Goal: Transaction & Acquisition: Purchase product/service

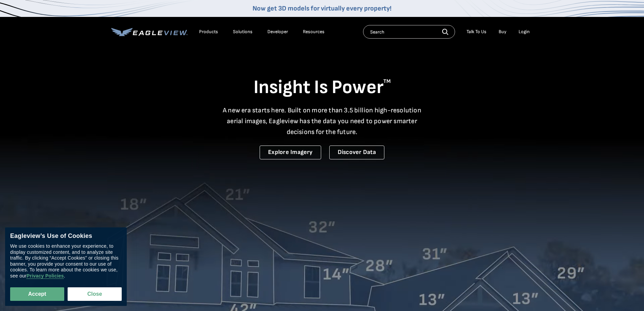
click at [522, 30] on div "Login" at bounding box center [524, 32] width 11 height 6
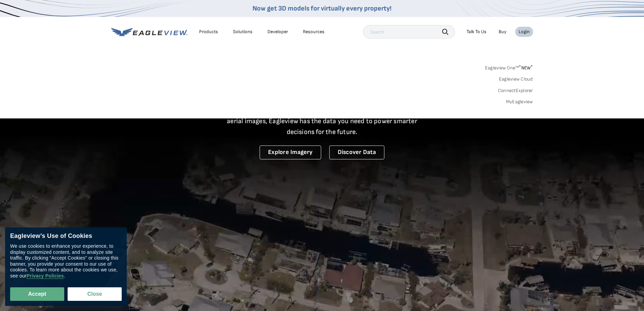
click at [523, 101] on link "MyEagleview" at bounding box center [519, 102] width 27 height 6
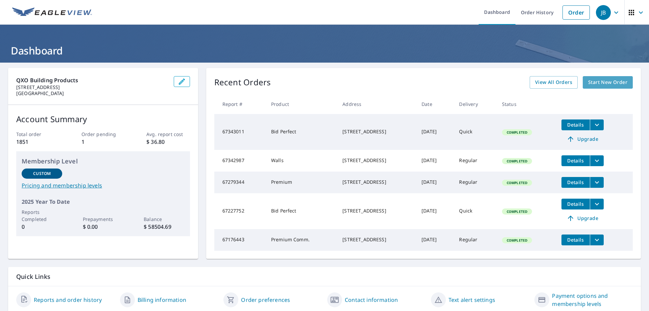
click at [612, 80] on span "Start New Order" at bounding box center [607, 82] width 39 height 8
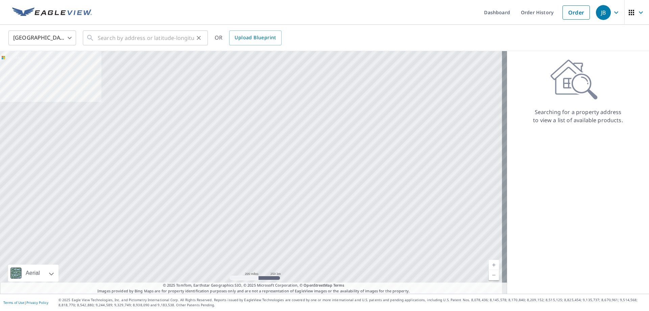
click at [87, 38] on icon at bounding box center [90, 38] width 8 height 8
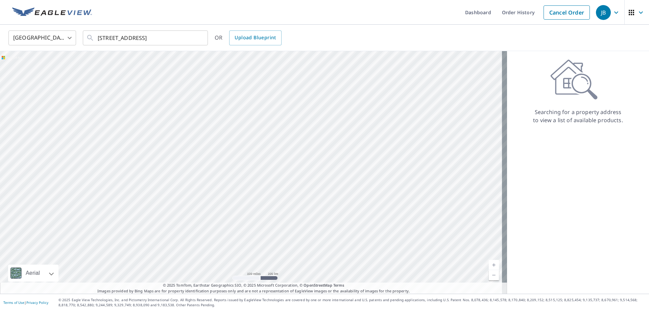
click at [587, 198] on div "Searching for a property address to view a list of available products." at bounding box center [578, 172] width 142 height 242
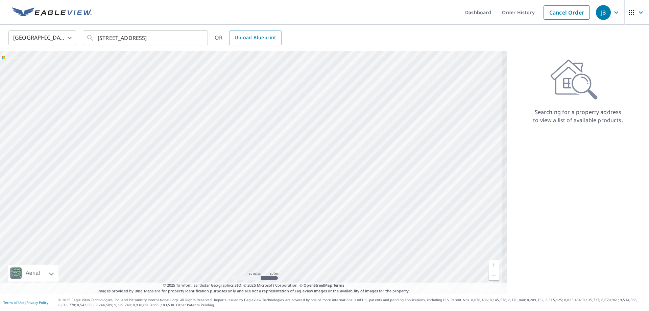
click at [555, 179] on div "Searching for a property address to view a list of available products." at bounding box center [578, 172] width 142 height 242
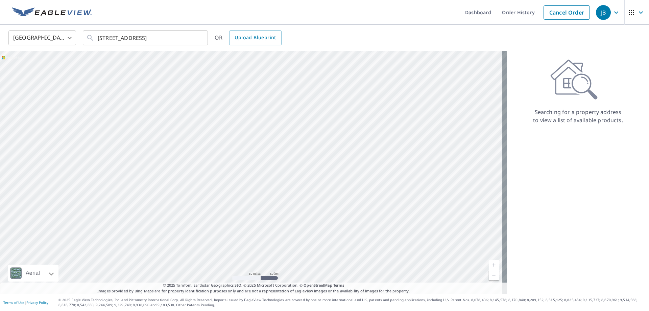
click at [463, 155] on div at bounding box center [253, 172] width 507 height 242
click at [190, 38] on input "9396 broadview rd" at bounding box center [146, 37] width 96 height 19
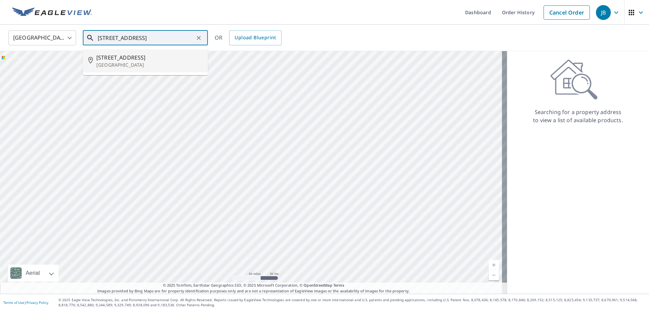
click at [162, 62] on p "Broadview Heights, OH 44147" at bounding box center [149, 65] width 106 height 7
type input "9396 Broadview Rd Broadview Heights, OH 44147"
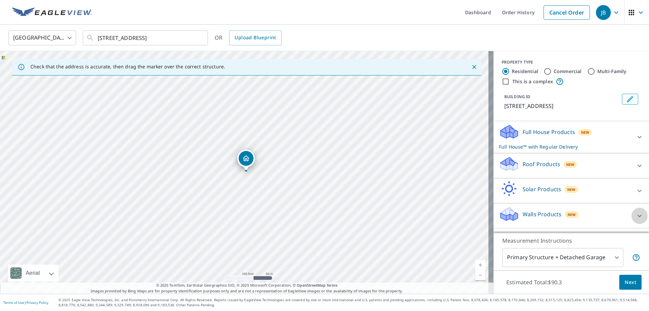
click at [638, 217] on icon at bounding box center [640, 215] width 4 height 2
click at [636, 141] on icon at bounding box center [640, 137] width 8 height 8
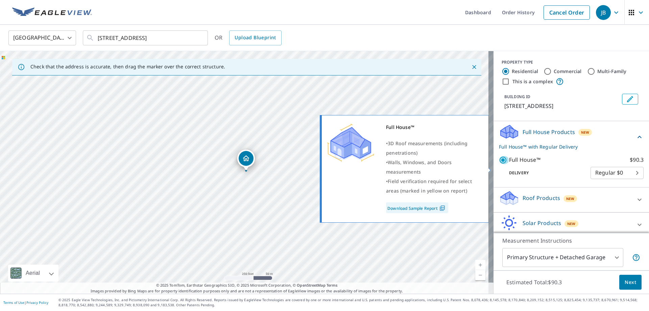
click at [500, 164] on input "Full House™ $90.3" at bounding box center [504, 160] width 10 height 8
checkbox input "false"
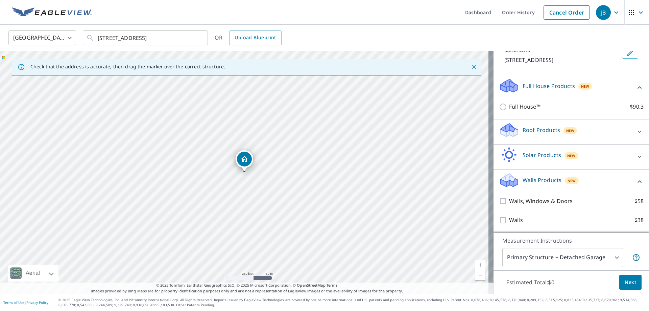
scroll to position [54, 0]
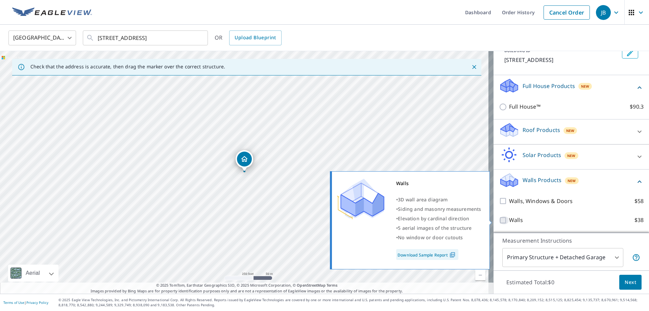
click at [499, 218] on input "Walls $38" at bounding box center [504, 220] width 10 height 8
checkbox input "true"
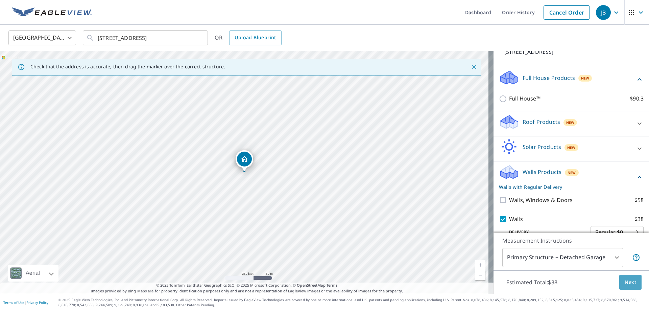
click at [625, 285] on span "Next" at bounding box center [630, 282] width 11 height 8
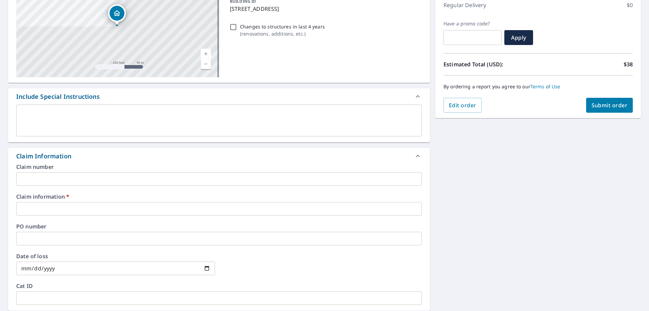
scroll to position [101, 0]
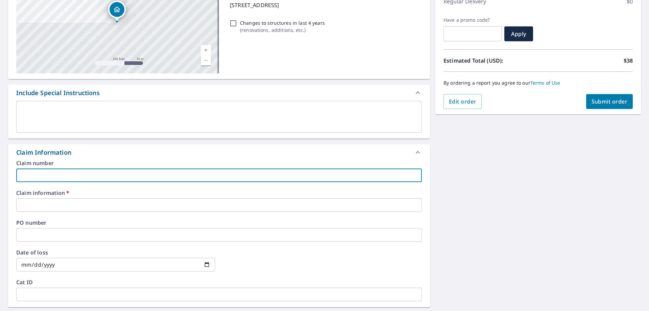
click at [166, 176] on input "text" at bounding box center [219, 175] width 406 height 14
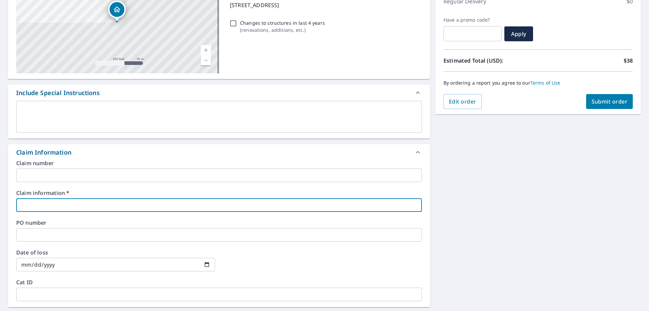
click at [136, 202] on input "text" at bounding box center [219, 205] width 406 height 14
click at [135, 203] on input "text" at bounding box center [219, 205] width 406 height 14
type input "1"
checkbox input "true"
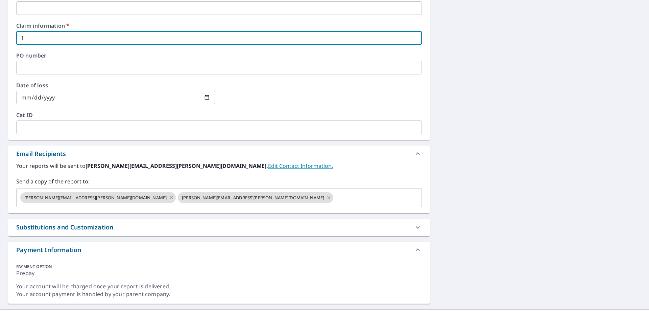
scroll to position [271, 0]
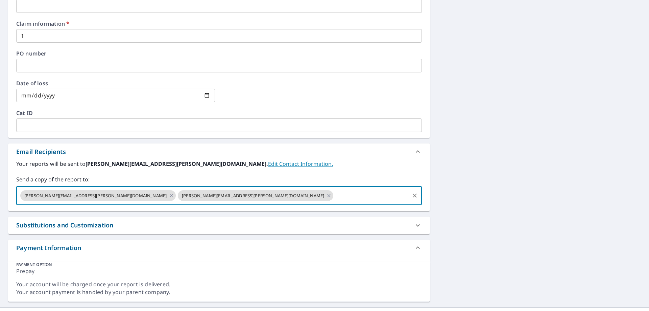
click at [334, 198] on input "text" at bounding box center [371, 195] width 74 height 13
type input "paul.jacobs@becn.com"
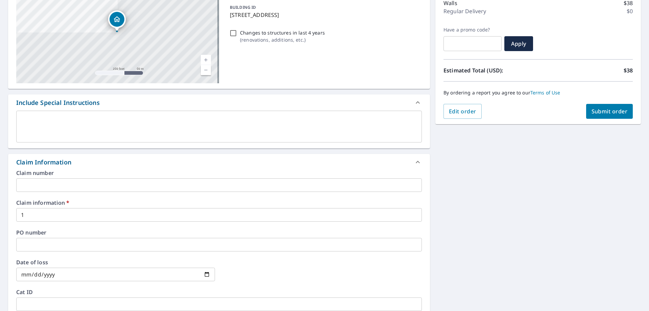
scroll to position [81, 0]
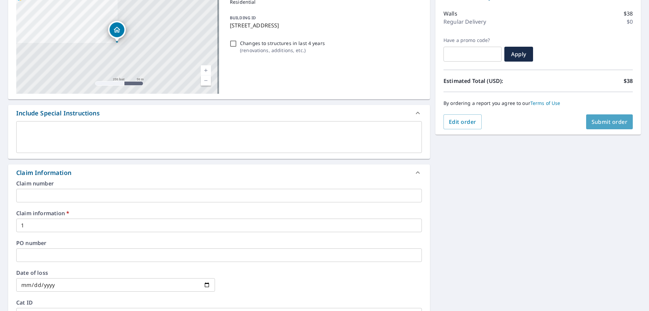
click at [600, 123] on span "Submit order" at bounding box center [610, 121] width 36 height 7
checkbox input "true"
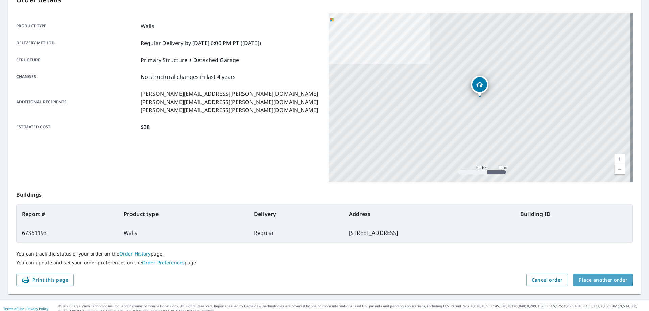
click at [586, 278] on span "Place another order" at bounding box center [603, 280] width 49 height 8
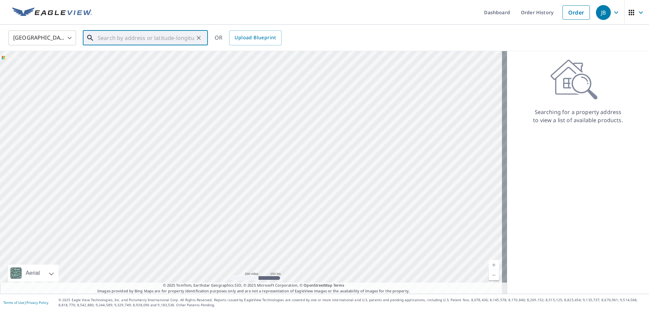
click at [157, 40] on input "text" at bounding box center [146, 37] width 96 height 19
click at [137, 57] on span "9396 Broadview Rd" at bounding box center [149, 57] width 106 height 8
type input "9396 Broadview Rd Broadview Heights, OH 44147"
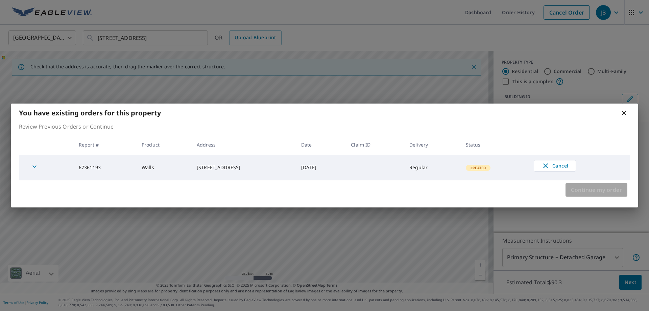
click at [584, 187] on span "Continue my order" at bounding box center [596, 189] width 51 height 9
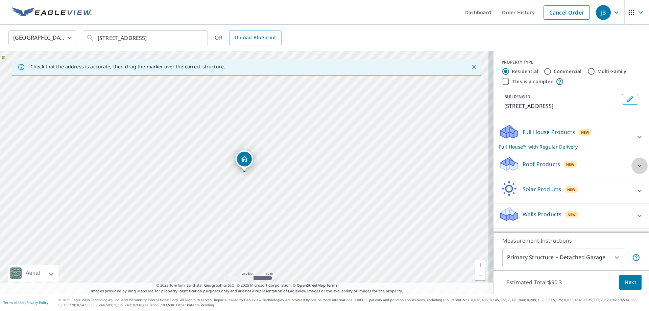
click at [636, 170] on icon at bounding box center [640, 166] width 8 height 8
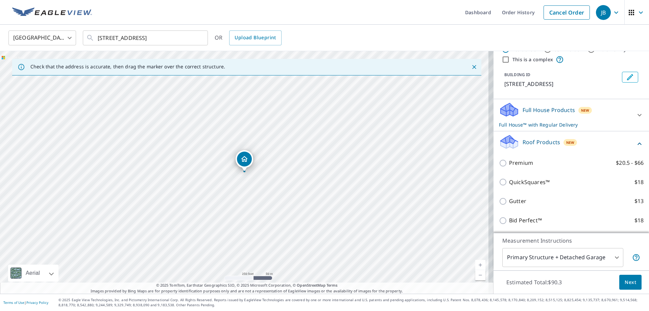
scroll to position [34, 0]
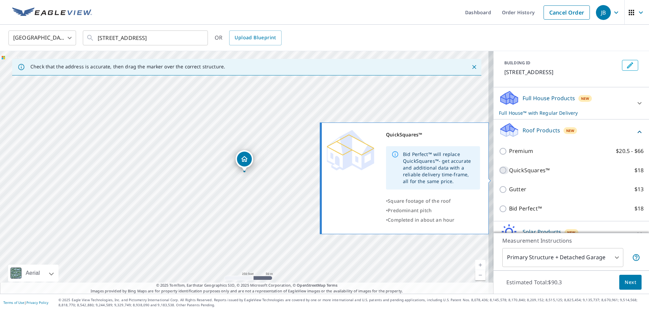
click at [499, 174] on input "QuickSquares™ $18" at bounding box center [504, 170] width 10 height 8
checkbox input "true"
checkbox input "false"
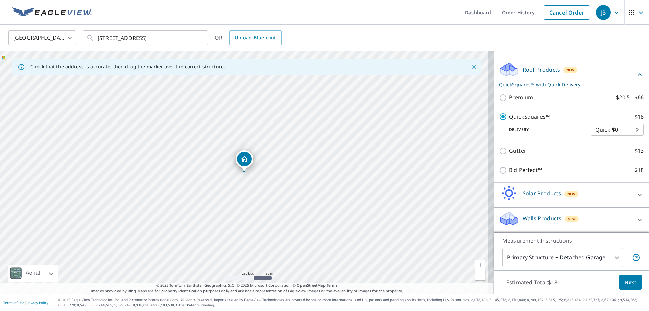
scroll to position [95, 0]
click at [625, 281] on span "Next" at bounding box center [630, 282] width 11 height 8
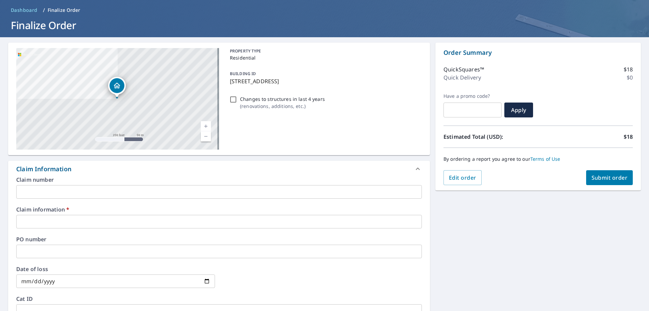
scroll to position [101, 0]
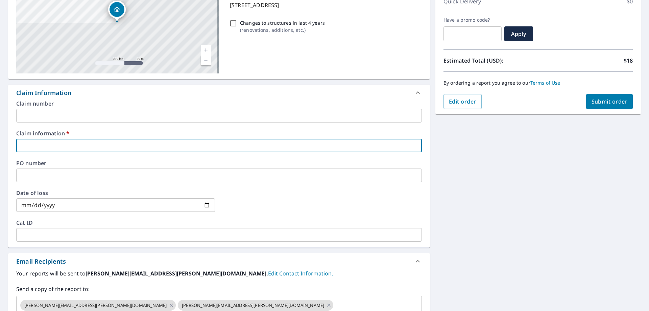
click at [164, 146] on input "text" at bounding box center [219, 146] width 406 height 14
type input "11826"
checkbox input "true"
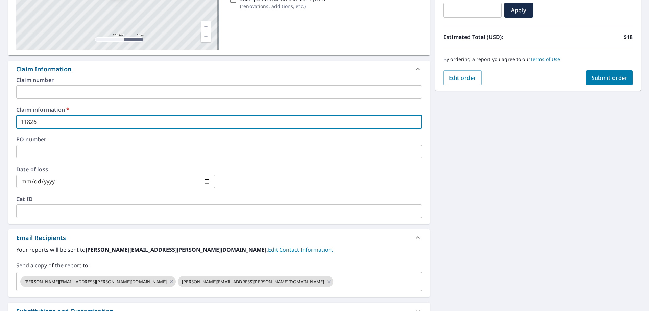
scroll to position [135, 0]
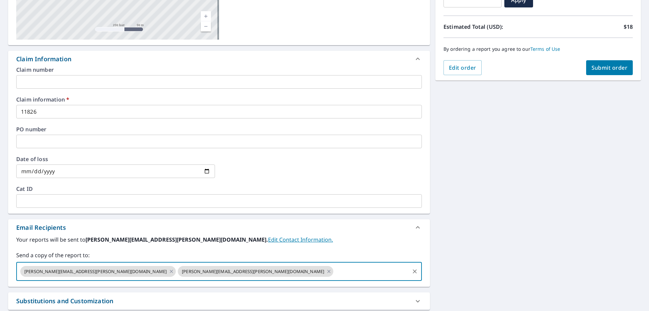
click at [334, 270] on input "text" at bounding box center [371, 271] width 74 height 13
type input "paul.jacobs@becn.com"
click at [618, 64] on span "Submit order" at bounding box center [610, 67] width 36 height 7
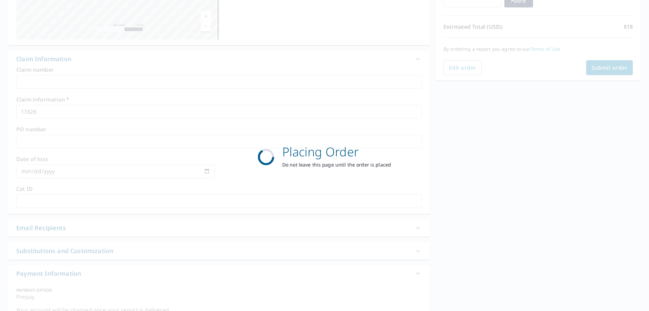
checkbox input "true"
